Goal: Task Accomplishment & Management: Complete application form

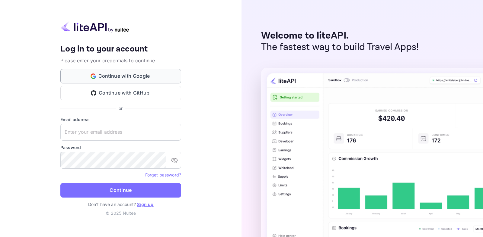
click at [114, 74] on button "Continue with Google" at bounding box center [120, 76] width 121 height 14
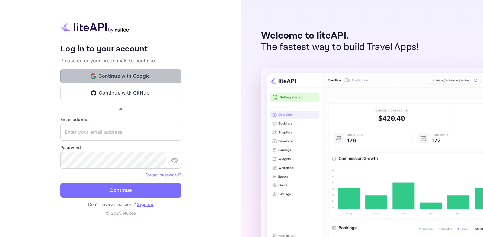
click at [111, 76] on button "Continue with Google" at bounding box center [120, 76] width 121 height 14
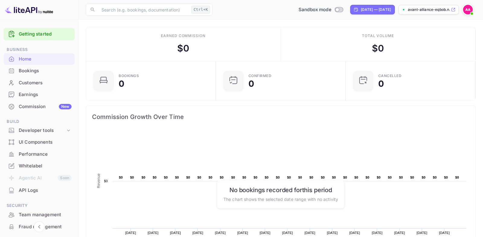
scroll to position [65, 0]
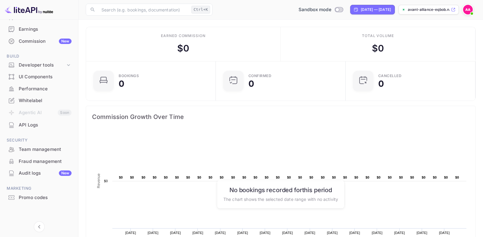
click at [27, 101] on div "Whitelabel" at bounding box center [45, 100] width 53 height 7
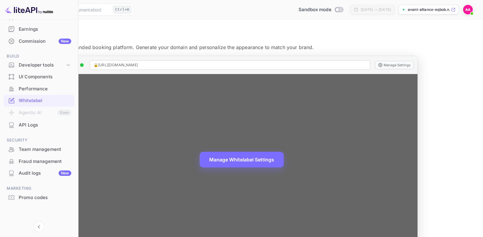
scroll to position [14, 0]
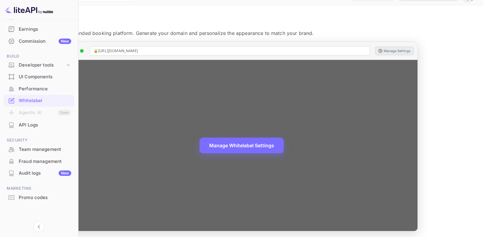
click at [414, 51] on button "Manage Settings" at bounding box center [394, 51] width 39 height 8
click at [284, 145] on button "Manage Whitelabel Settings" at bounding box center [241, 145] width 84 height 16
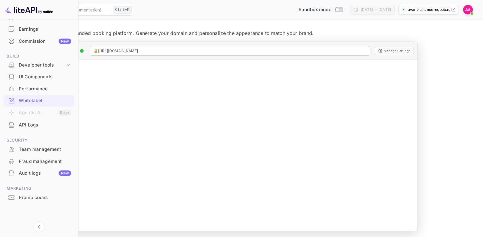
scroll to position [0, 0]
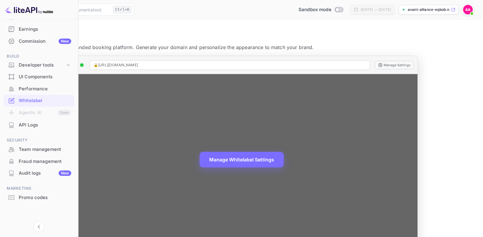
click at [219, 62] on div "🔒 [URL][DOMAIN_NAME]" at bounding box center [230, 65] width 280 height 10
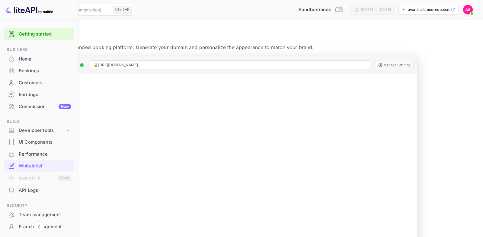
click at [467, 11] on img at bounding box center [468, 10] width 10 height 10
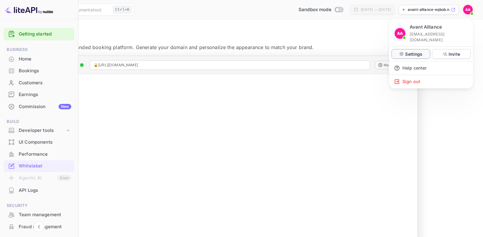
click at [406, 51] on p "Settings" at bounding box center [413, 54] width 17 height 6
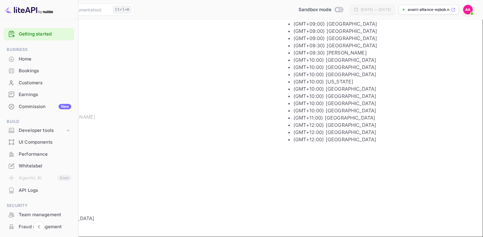
click at [378, 210] on input "(GMT+01:00) [GEOGRAPHIC_DATA]" at bounding box center [243, 218] width 473 height 17
type input "(GMT-04:00) Atlantic Time ([GEOGRAPHIC_DATA])"
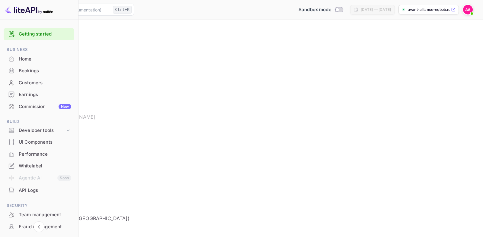
click at [466, 199] on div "Settings User Profile Payment methods First Name Avant First Name Last Name All…" at bounding box center [241, 139] width 468 height 210
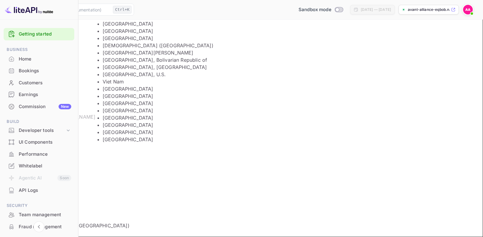
click at [203, 183] on input "Country" at bounding box center [243, 191] width 473 height 17
click at [320, 203] on main "Settings User Profile Payment methods First Name Avant First Name Last Name All…" at bounding box center [241, 139] width 483 height 239
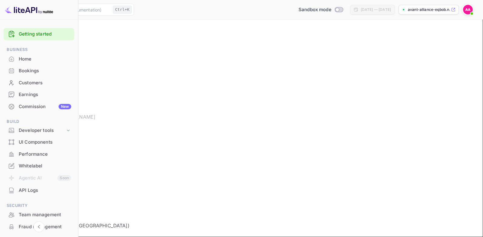
click at [138, 150] on input "Address" at bounding box center [245, 158] width 477 height 17
type input "[PERSON_NAME]"
type input "[EMAIL_ADDRESS][DOMAIN_NAME]"
type input "8138105575"
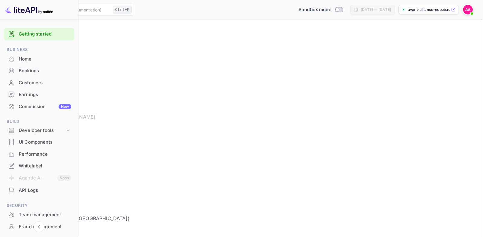
type input "[STREET_ADDRESS][PERSON_NAME][PERSON_NAME]"
type input "Land O Lakes"
type input "(GMT-04:00) Atlantic Time ([GEOGRAPHIC_DATA])"
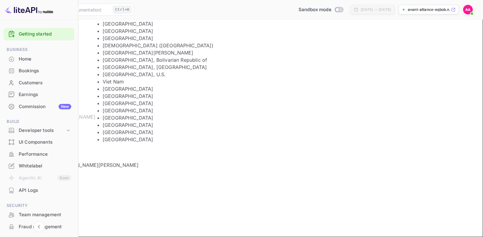
click at [131, 205] on input "Country" at bounding box center [243, 213] width 473 height 17
click at [129, 27] on li "[GEOGRAPHIC_DATA]" at bounding box center [188, 23] width 171 height 7
type input "[GEOGRAPHIC_DATA]"
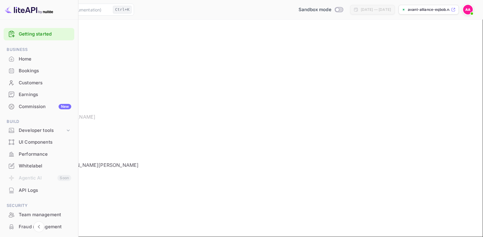
click at [310, 204] on main "Settings User Profile Payment methods First Name [PERSON_NAME] First Name Last …" at bounding box center [241, 150] width 483 height 261
drag, startPoint x: 319, startPoint y: 110, endPoint x: 257, endPoint y: 109, distance: 62.2
click at [258, 133] on input "8138105575" at bounding box center [245, 141] width 477 height 17
click at [385, 212] on main "Settings User Profile Payment methods First Name [PERSON_NAME] First Name Last …" at bounding box center [241, 147] width 483 height 254
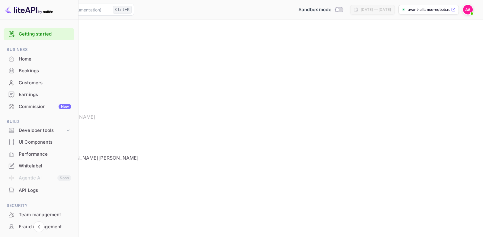
click at [70, 53] on button "Payment methods" at bounding box center [51, 50] width 37 height 6
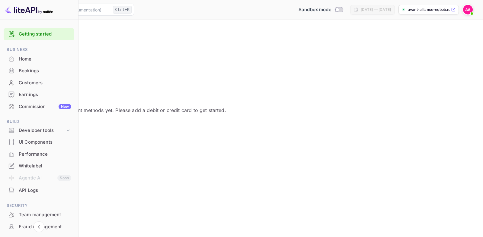
click at [33, 105] on div "Commission New" at bounding box center [45, 107] width 53 height 7
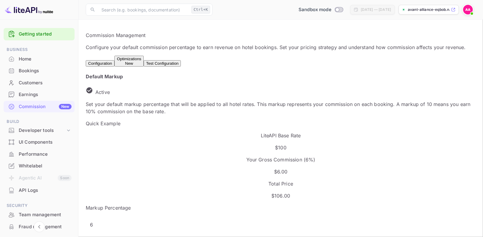
click at [141, 61] on div "Optimizations New" at bounding box center [129, 61] width 24 height 9
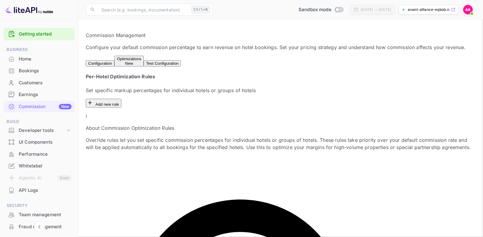
click at [181, 62] on button "Test Configuration" at bounding box center [162, 63] width 37 height 6
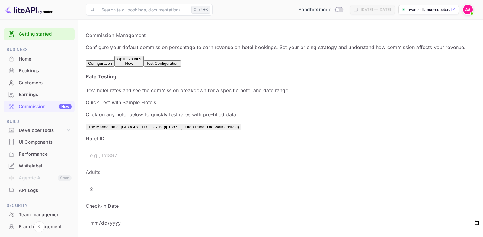
click at [141, 60] on div "Optimizations New" at bounding box center [129, 61] width 24 height 9
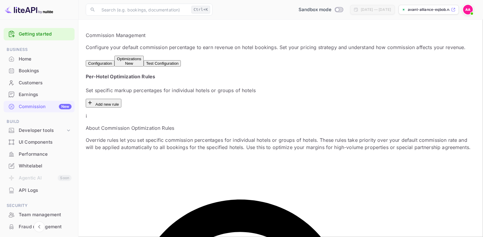
click at [108, 60] on button "Configuration" at bounding box center [100, 63] width 29 height 6
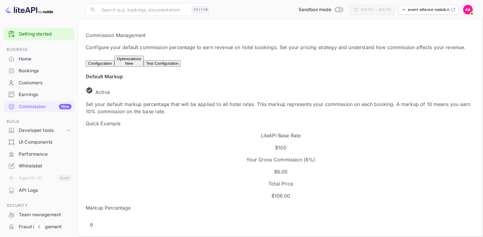
click at [138, 61] on div "Optimizations New" at bounding box center [129, 61] width 24 height 9
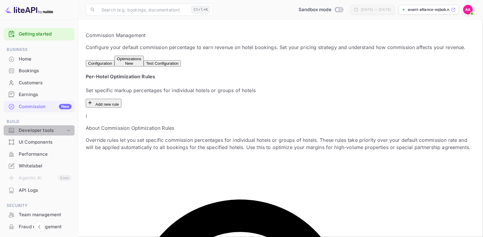
click at [43, 130] on div "Developer tools" at bounding box center [42, 130] width 47 height 7
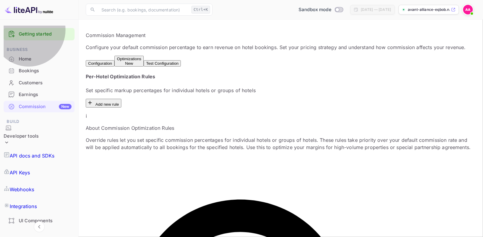
click at [36, 152] on p "API docs and SDKs" at bounding box center [32, 155] width 45 height 7
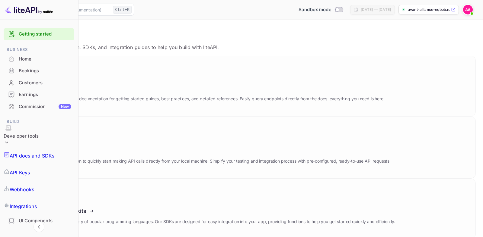
click at [40, 164] on link "API Keys" at bounding box center [39, 172] width 71 height 17
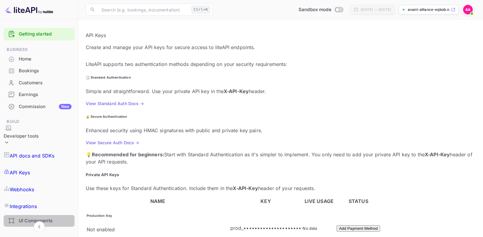
click at [42, 218] on div "UI Components" at bounding box center [45, 221] width 53 height 7
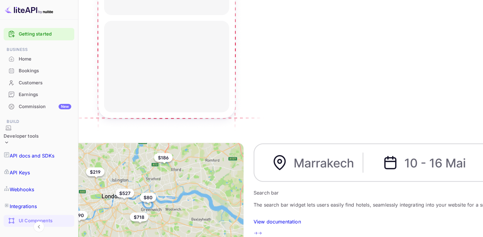
scroll to position [169, 0]
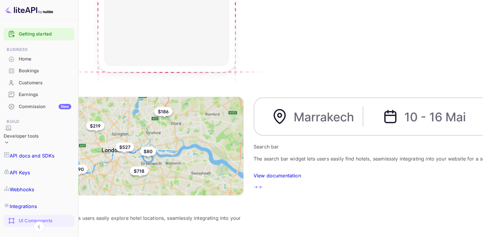
click at [39, 230] on div "Performance" at bounding box center [45, 233] width 53 height 7
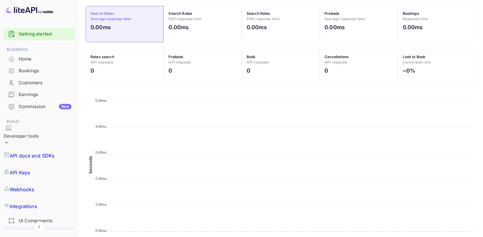
scroll to position [154, 0]
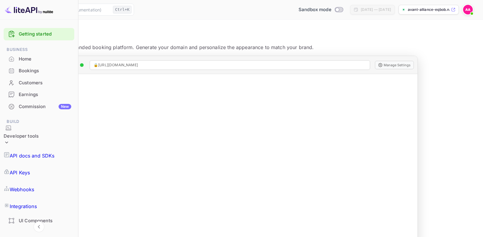
scroll to position [14, 0]
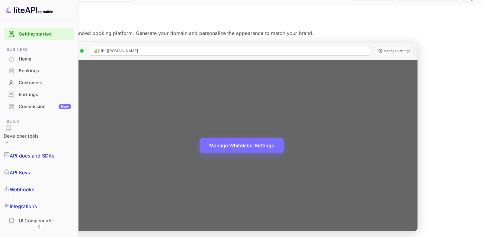
click at [228, 69] on div "Manage Whitelabel Settings" at bounding box center [241, 145] width 352 height 171
click at [185, 67] on div "Manage Whitelabel Settings" at bounding box center [241, 145] width 352 height 171
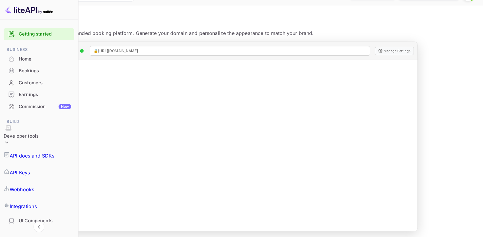
click at [478, 96] on main "Whitelabel Create and customize your branded booking platform. Generate your do…" at bounding box center [241, 122] width 483 height 234
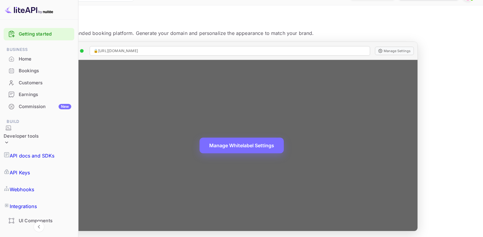
click at [381, 50] on circle at bounding box center [380, 50] width 1 height 1
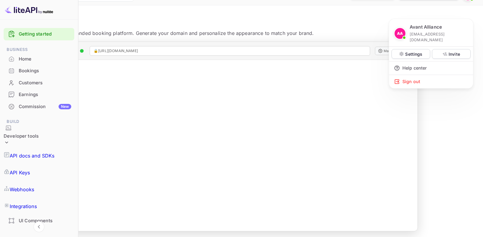
click at [162, 67] on div at bounding box center [241, 118] width 483 height 237
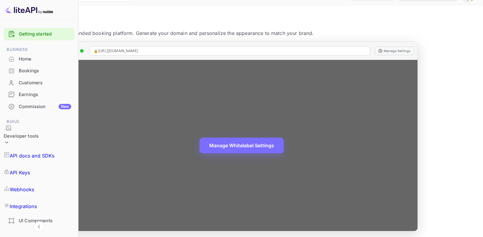
click at [374, 68] on div "Manage Whitelabel Settings" at bounding box center [241, 145] width 352 height 171
click at [284, 141] on button "Manage Whitelabel Settings" at bounding box center [241, 145] width 84 height 16
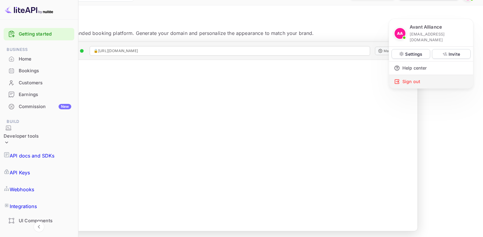
click at [412, 77] on div "Sign out" at bounding box center [431, 81] width 84 height 13
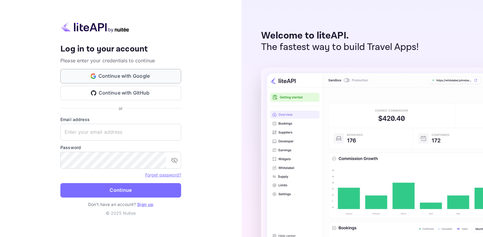
click at [148, 78] on button "Continue with Google" at bounding box center [120, 76] width 121 height 14
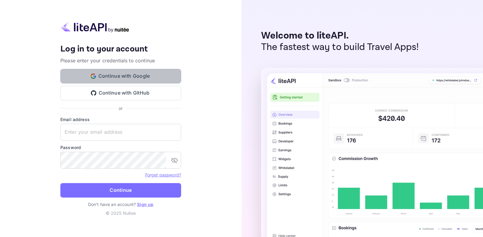
click at [130, 77] on button "Continue with Google" at bounding box center [120, 76] width 121 height 14
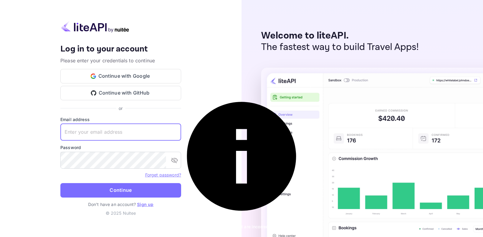
click at [134, 135] on input "text" at bounding box center [120, 132] width 121 height 17
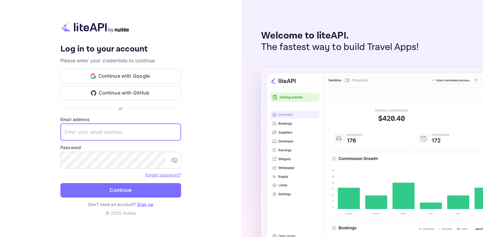
click at [134, 135] on input "text" at bounding box center [120, 132] width 121 height 17
click at [162, 176] on link "Forget password?" at bounding box center [163, 175] width 36 height 5
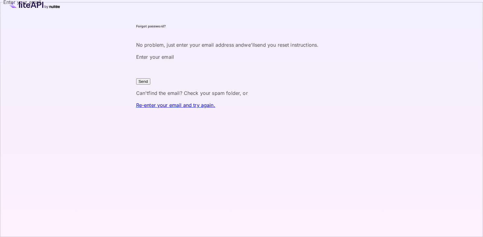
click at [211, 78] on input "Enter your email" at bounding box center [245, 69] width 219 height 17
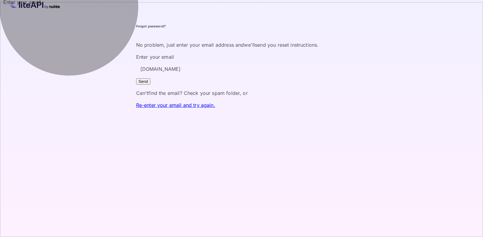
click at [150, 85] on button "Send" at bounding box center [143, 81] width 14 height 6
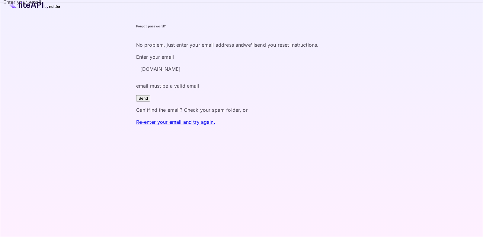
click at [216, 78] on input "[DOMAIN_NAME]" at bounding box center [245, 69] width 219 height 17
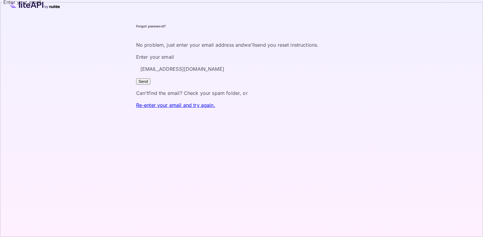
type input "[EMAIL_ADDRESS][DOMAIN_NAME]"
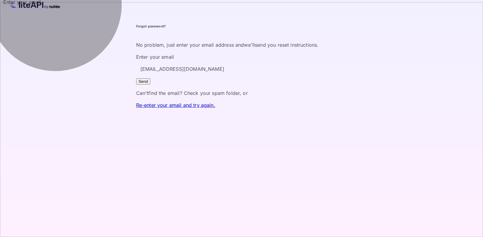
click at [150, 85] on button "Send" at bounding box center [143, 81] width 14 height 6
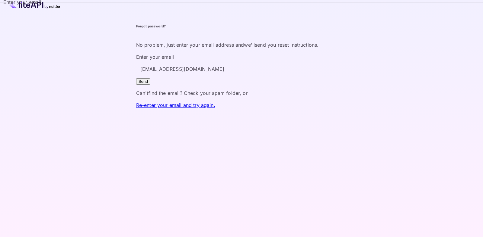
click at [150, 85] on button "Send" at bounding box center [143, 81] width 14 height 6
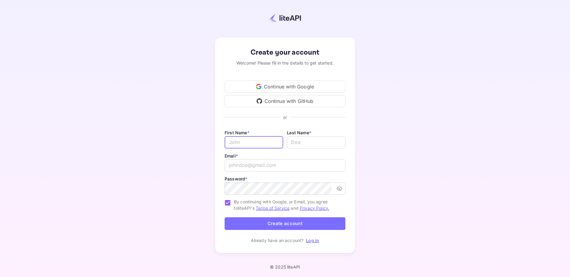
click at [244, 142] on input "Email *" at bounding box center [254, 142] width 59 height 12
click at [337, 118] on icon at bounding box center [285, 117] width 121 height 5
click at [256, 143] on input "Email *" at bounding box center [254, 142] width 59 height 12
type input "[PERSON_NAME]"
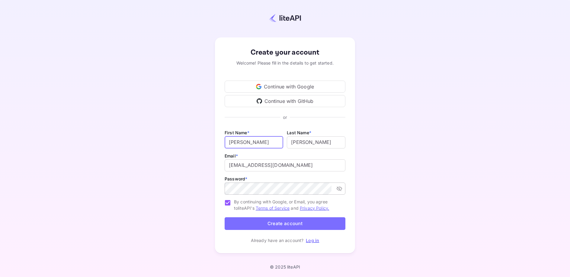
click at [340, 190] on icon "toggle password visibility" at bounding box center [339, 189] width 6 height 6
click at [335, 189] on button "toggle password visibility" at bounding box center [339, 188] width 11 height 11
drag, startPoint x: 248, startPoint y: 166, endPoint x: 209, endPoint y: 167, distance: 39.8
click at [225, 167] on input "[EMAIL_ADDRESS][DOMAIN_NAME]" at bounding box center [285, 165] width 121 height 12
type input "[EMAIL_ADDRESS][DOMAIN_NAME]"
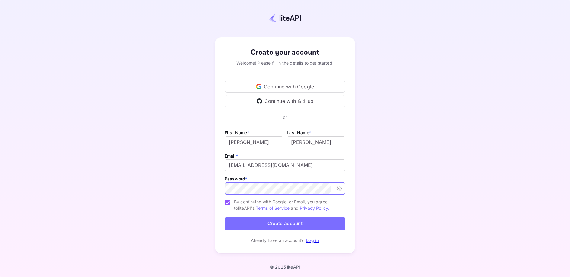
click at [381, 152] on div "Create your account Welcome! Please fill in the details to get started. Continu…" at bounding box center [285, 145] width 517 height 238
click at [317, 221] on button "Create account" at bounding box center [285, 223] width 121 height 13
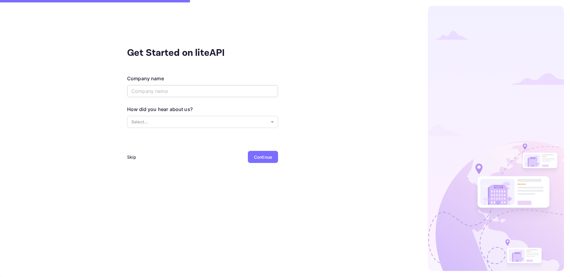
click at [149, 90] on input "text" at bounding box center [202, 91] width 151 height 12
click at [165, 88] on input "AI Builders" at bounding box center [202, 91] width 151 height 12
drag, startPoint x: 172, startPoint y: 91, endPoint x: 76, endPoint y: 95, distance: 96.6
click at [127, 95] on input "AI Builders" at bounding box center [202, 91] width 151 height 12
type input "Avant Alliance Inc"
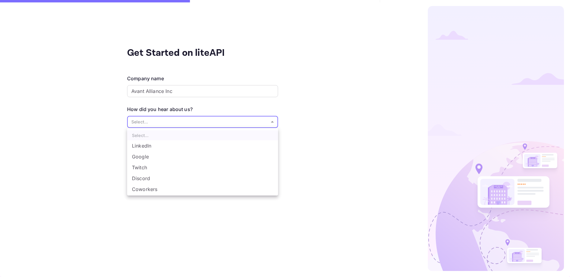
click at [167, 124] on body "Get Started on liteAPI Company name Avant Alliance Inc ​ How did you hear about…" at bounding box center [285, 138] width 570 height 277
click at [156, 189] on li "Coworkers" at bounding box center [202, 189] width 151 height 11
type input "Coworkers"
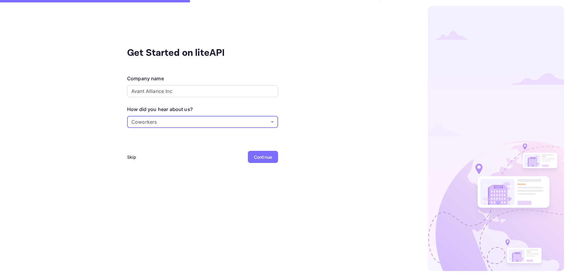
click at [257, 159] on div "Continue" at bounding box center [263, 157] width 18 height 6
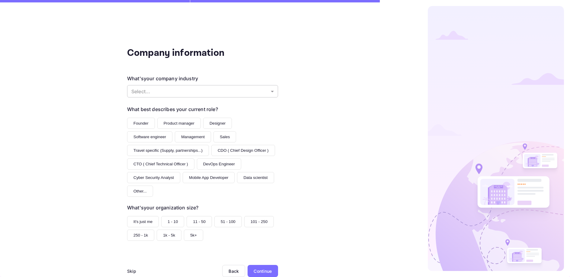
click at [208, 94] on body "Company information What's your company industry Select... ​ What best describe…" at bounding box center [285, 138] width 570 height 277
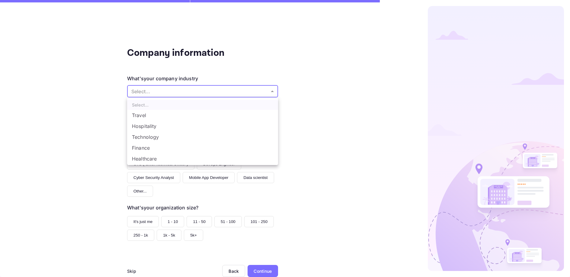
click at [166, 116] on li "Travel" at bounding box center [202, 115] width 151 height 11
type input "Travel"
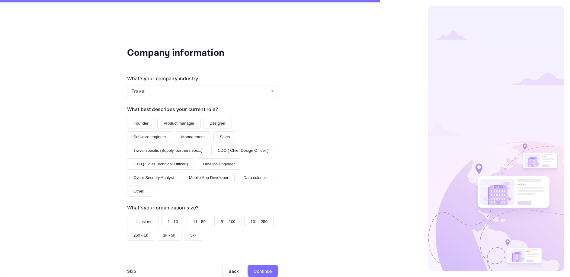
click at [137, 125] on button "Founder" at bounding box center [141, 123] width 28 height 11
click at [175, 137] on button "Management" at bounding box center [193, 136] width 36 height 11
click at [194, 158] on button "CTO ( Chief Technical Officer )" at bounding box center [160, 163] width 67 height 11
click at [140, 120] on button "Founder" at bounding box center [141, 123] width 28 height 11
click at [194, 158] on button "CTO ( Chief Technical Officer )" at bounding box center [160, 163] width 67 height 11
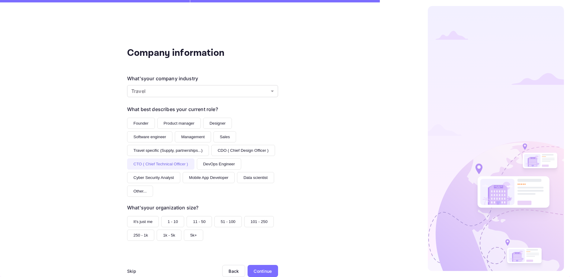
click at [169, 216] on button "1 - 10" at bounding box center [172, 221] width 23 height 11
click at [261, 268] on div "Continue" at bounding box center [262, 271] width 18 height 6
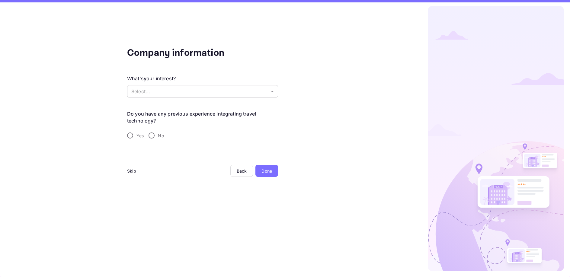
click at [176, 94] on body "Company information What's your interest? Select... ​ Do you have any previous …" at bounding box center [285, 138] width 570 height 277
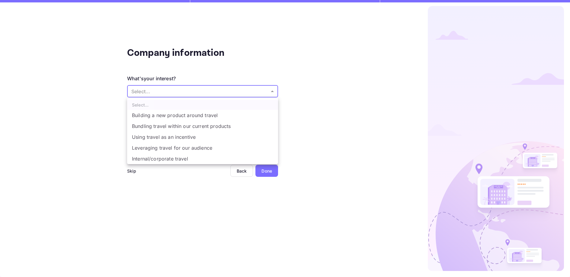
click at [177, 116] on li "Building a new product around travel" at bounding box center [202, 115] width 151 height 11
type input "Building a new product around travel"
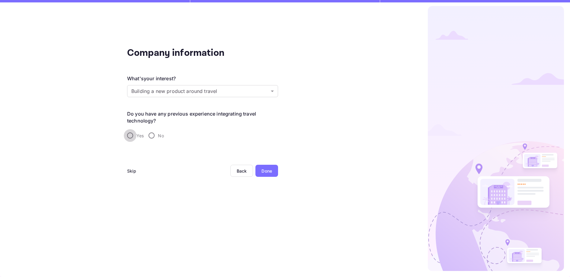
click at [130, 134] on input "Yes" at bounding box center [130, 135] width 13 height 13
radio input "true"
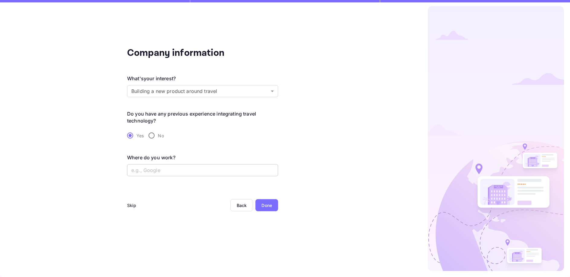
click at [199, 170] on input "text" at bounding box center [202, 170] width 151 height 12
type input "Self"
drag, startPoint x: 271, startPoint y: 210, endPoint x: 269, endPoint y: 208, distance: 3.1
click at [270, 209] on div "Done" at bounding box center [266, 205] width 23 height 12
